Goal: Find contact information: Find contact information

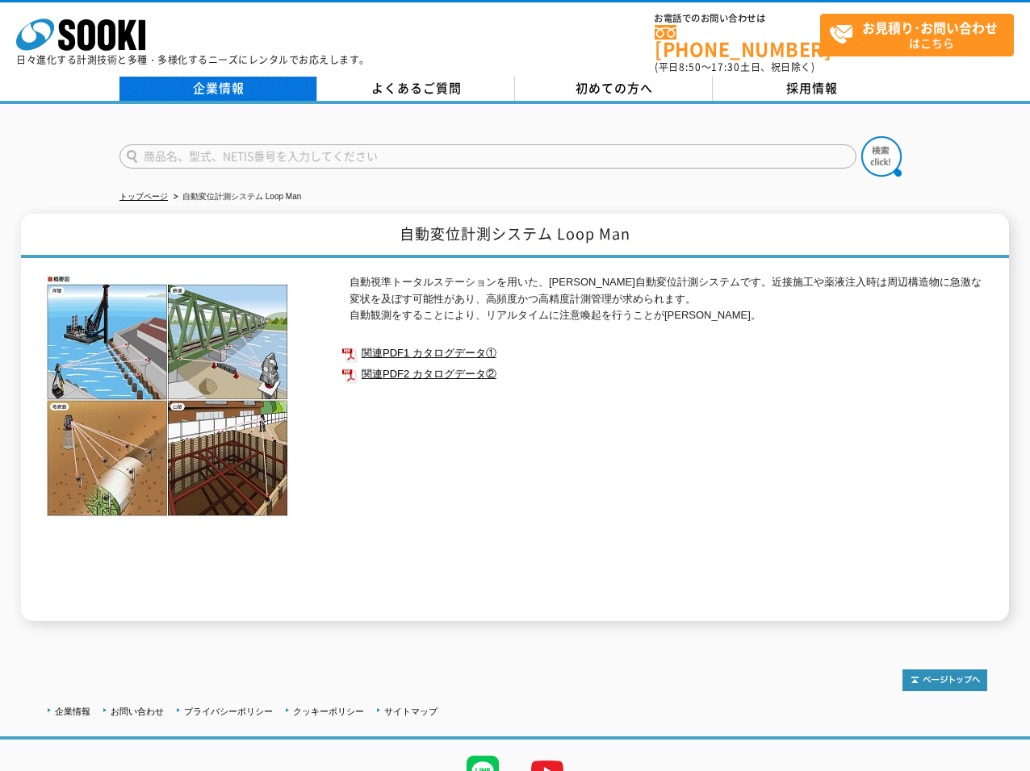
click at [244, 82] on link "企業情報" at bounding box center [218, 89] width 198 height 24
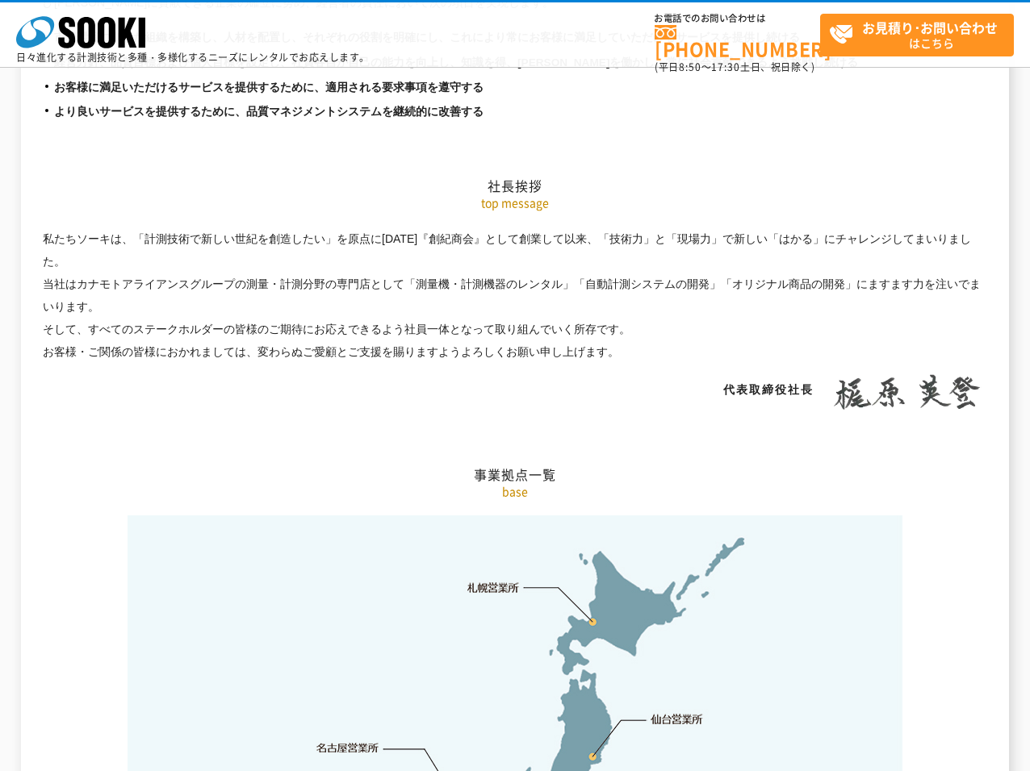
scroll to position [3067, 0]
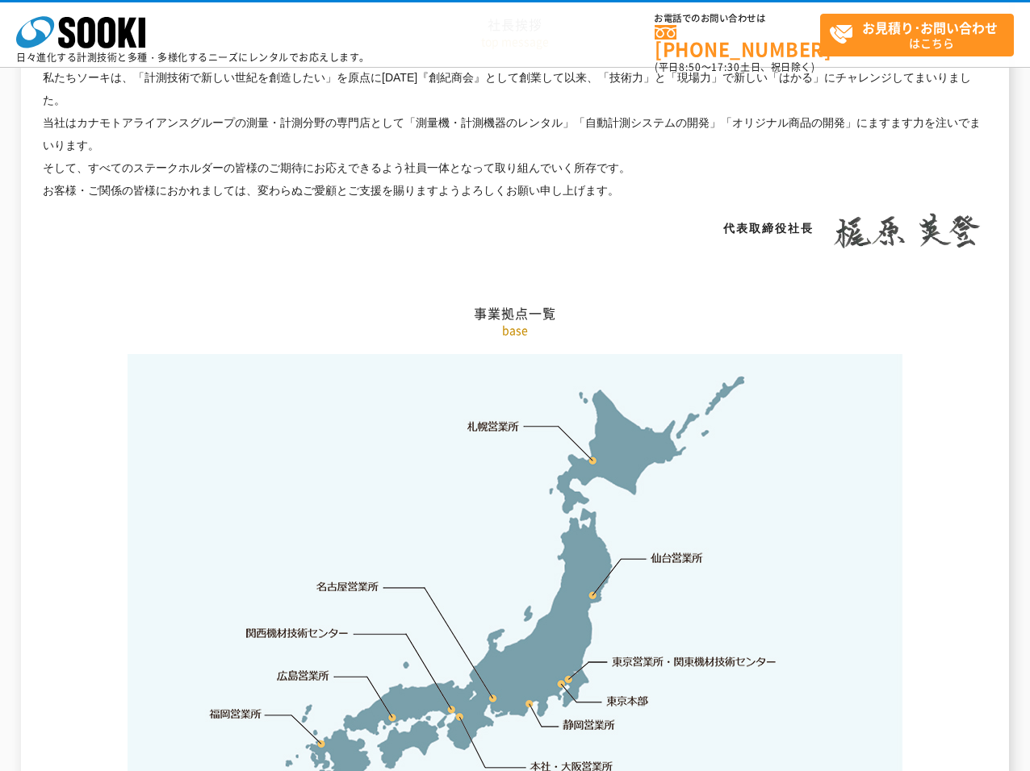
click at [623, 694] on link "東京本部" at bounding box center [628, 702] width 42 height 16
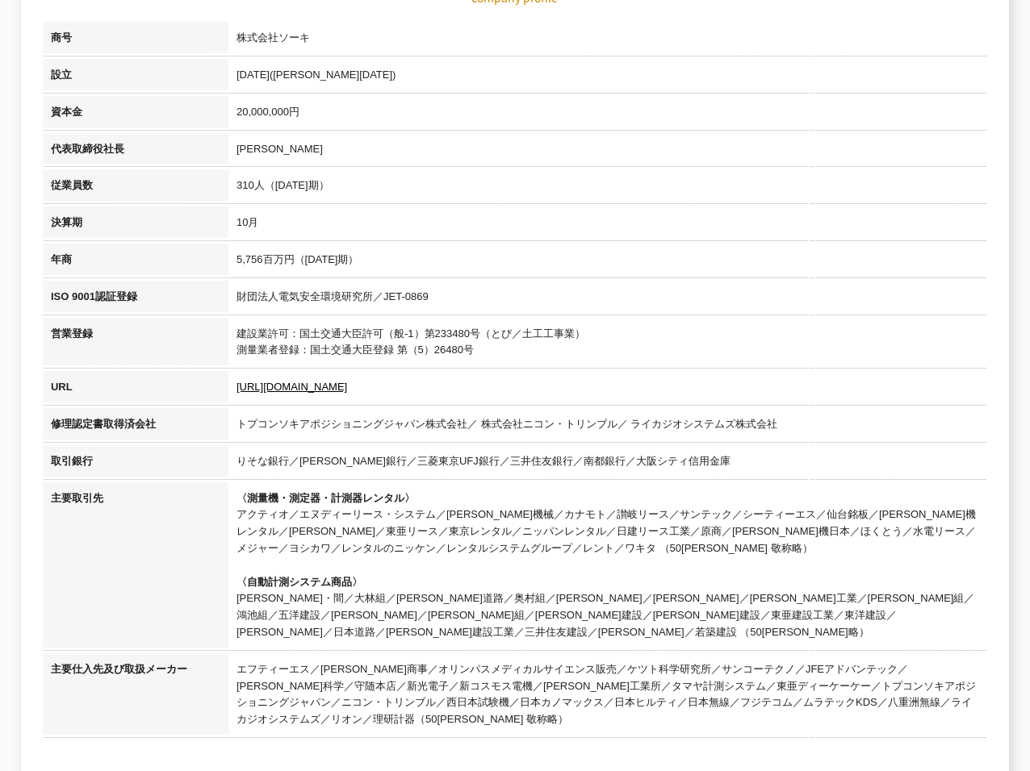
scroll to position [0, 0]
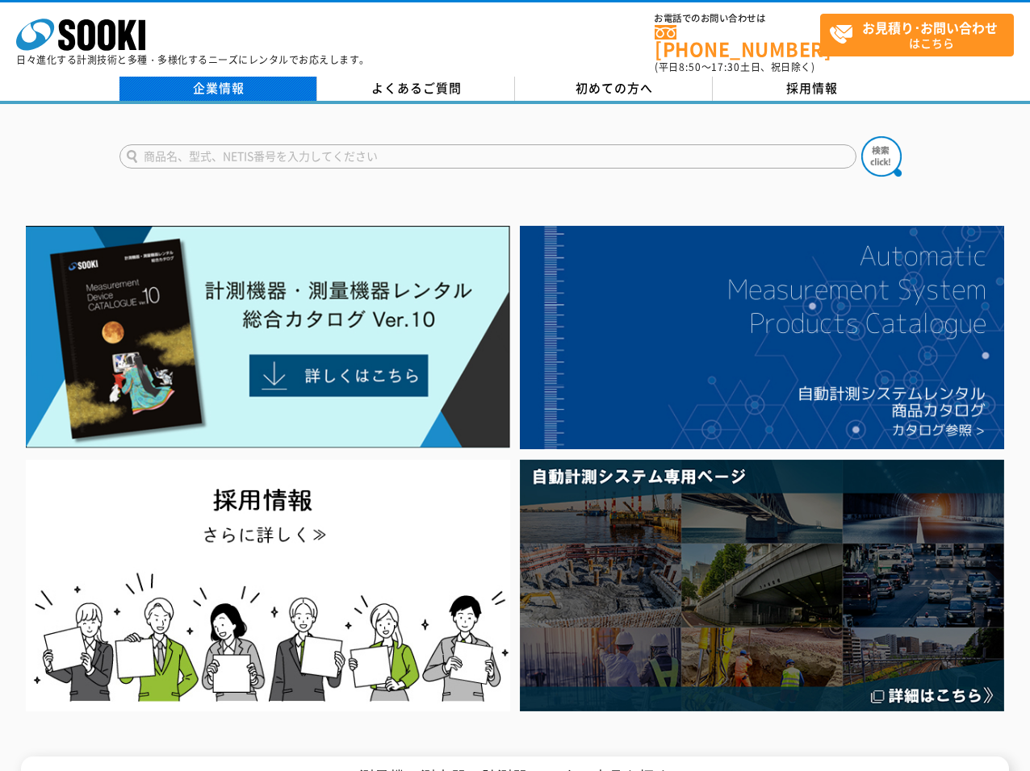
click at [246, 81] on link "企業情報" at bounding box center [218, 89] width 198 height 24
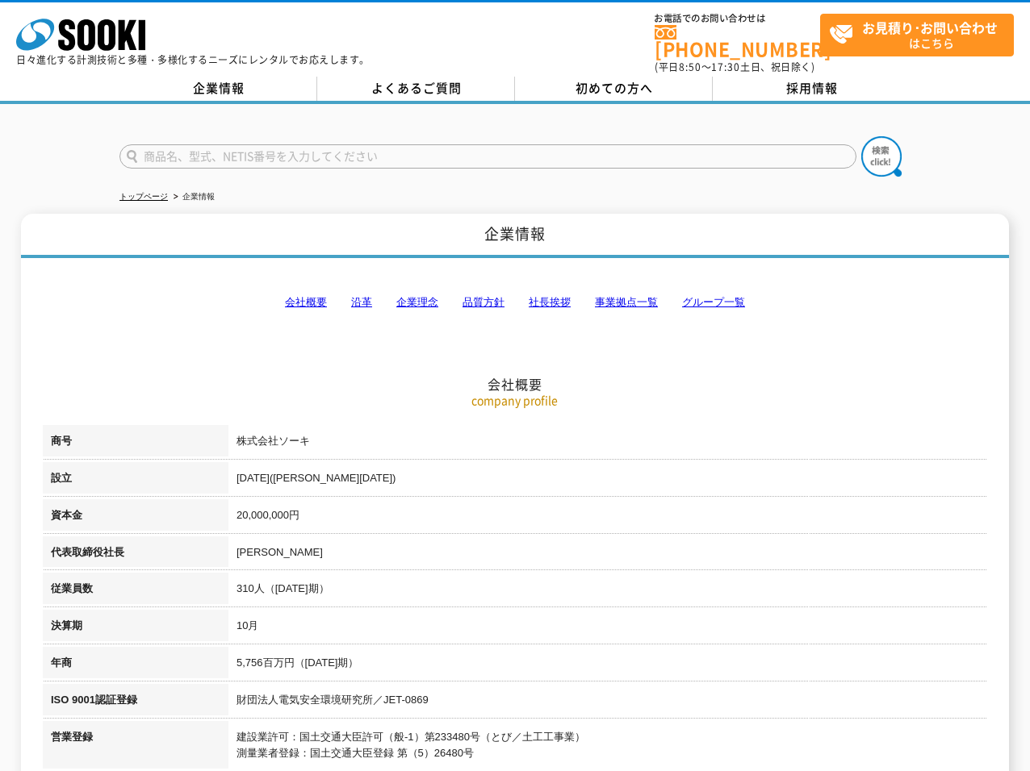
click at [634, 296] on link "事業拠点一覧" at bounding box center [626, 302] width 63 height 12
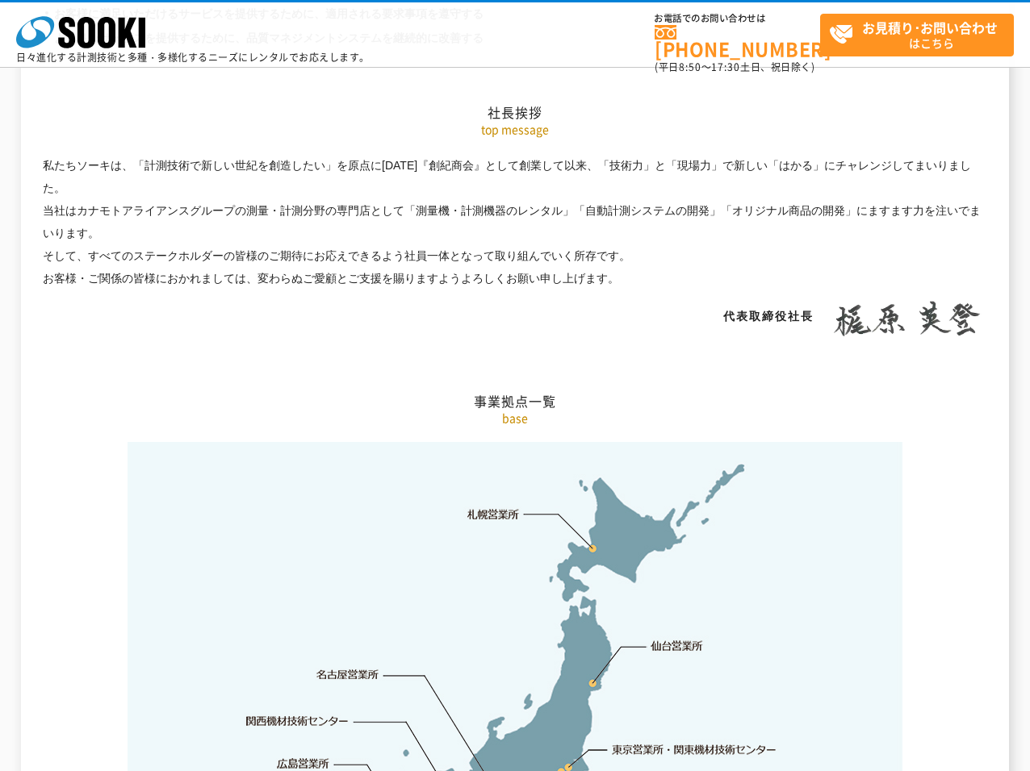
scroll to position [3241, 0]
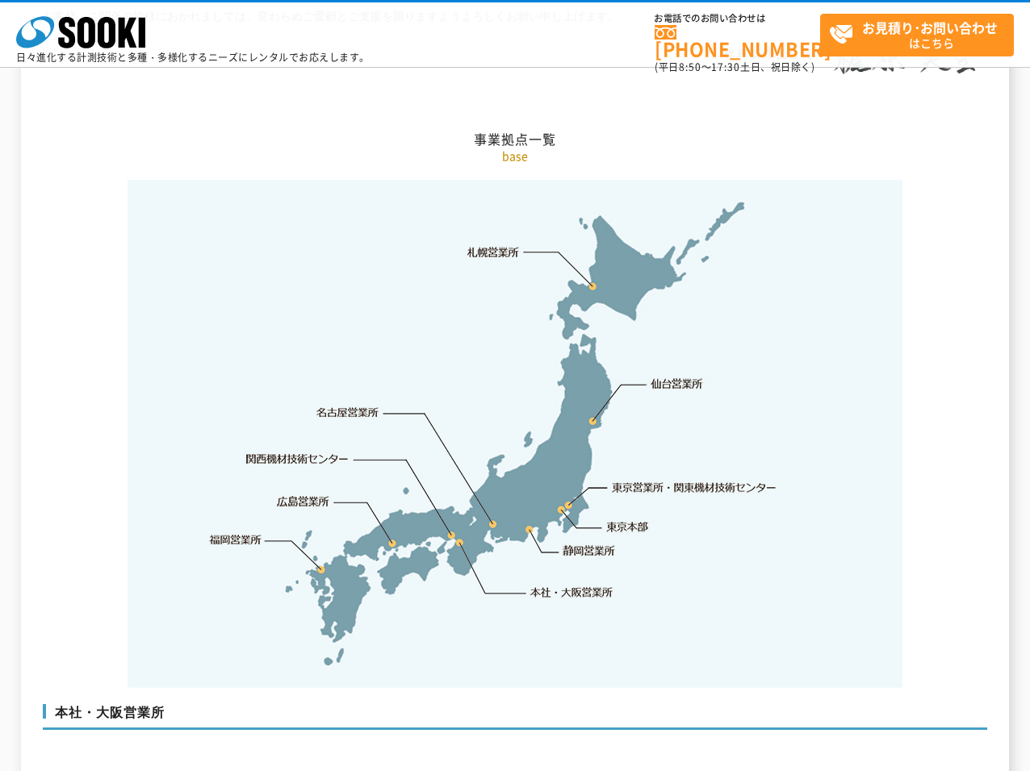
click at [711, 479] on link "東京営業所・関東機材技術センター" at bounding box center [694, 487] width 165 height 16
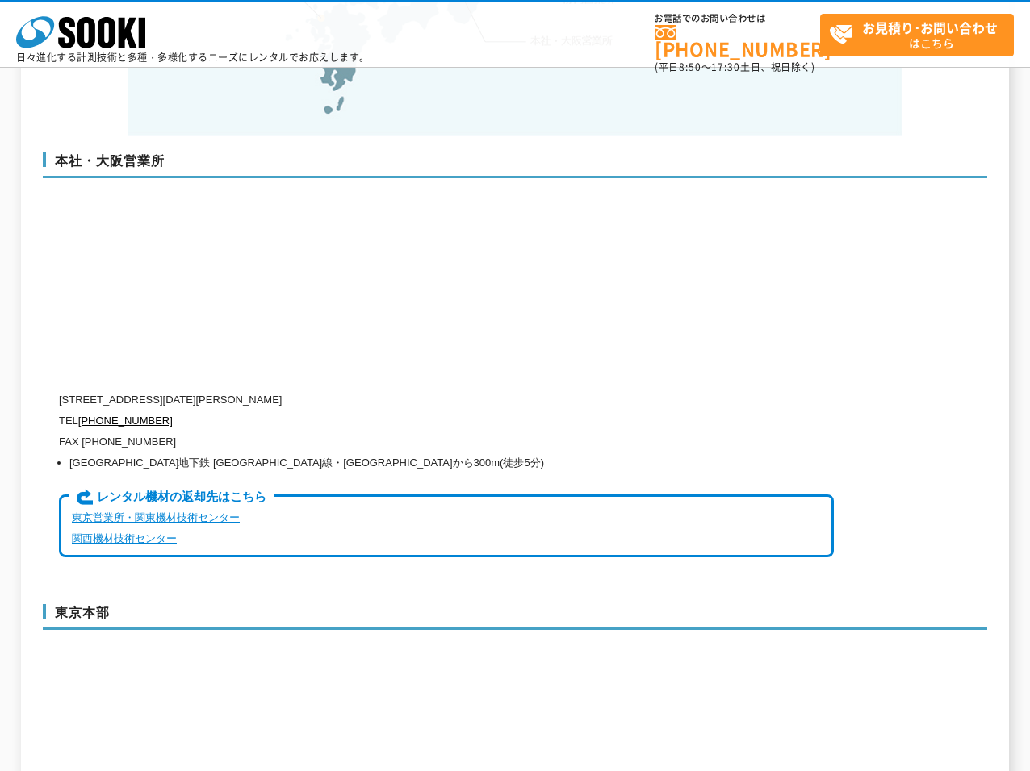
scroll to position [3228, 0]
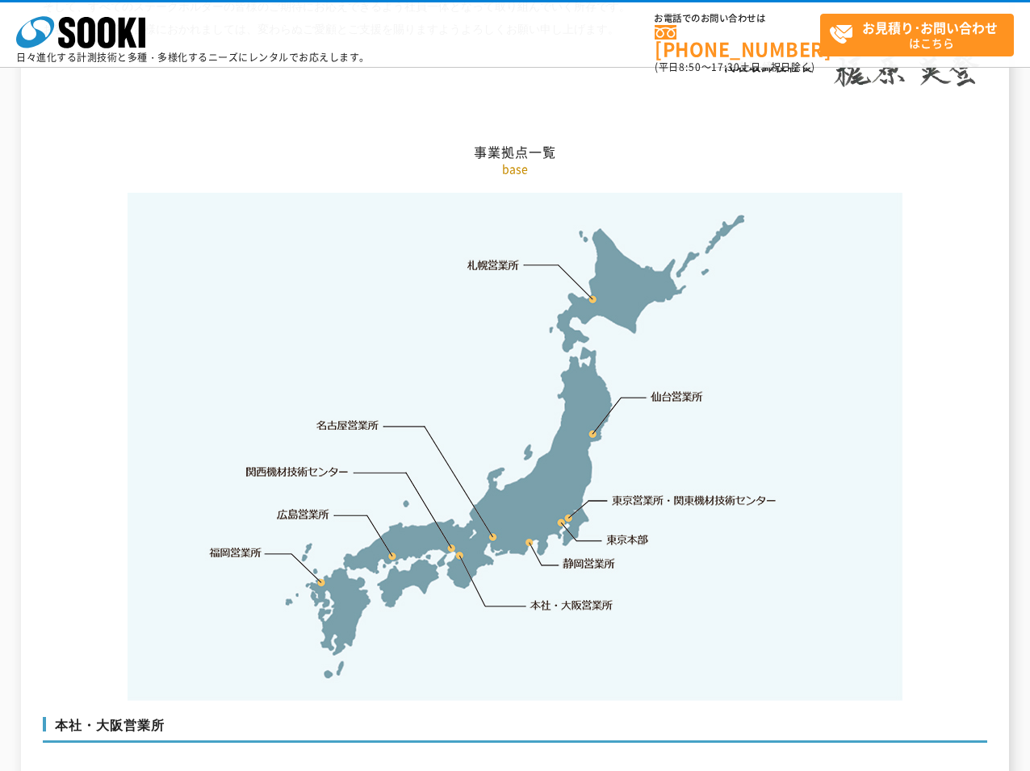
click at [633, 492] on link "東京営業所・関東機材技術センター" at bounding box center [694, 500] width 165 height 16
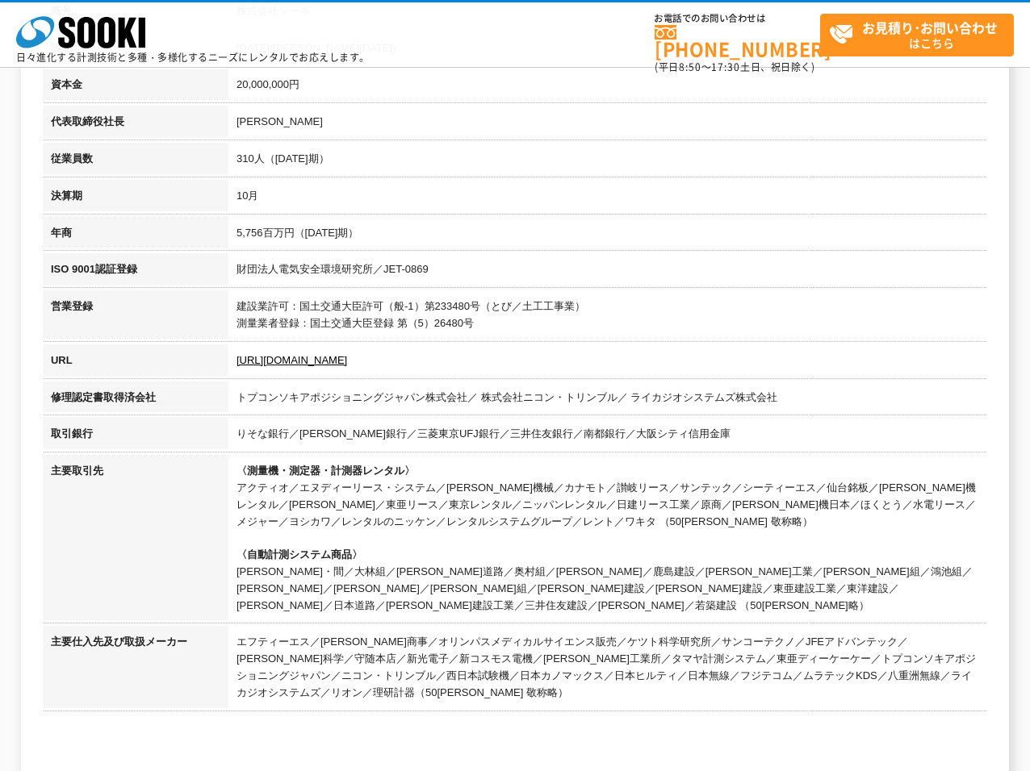
scroll to position [0, 0]
